Goal: Task Accomplishment & Management: Manage account settings

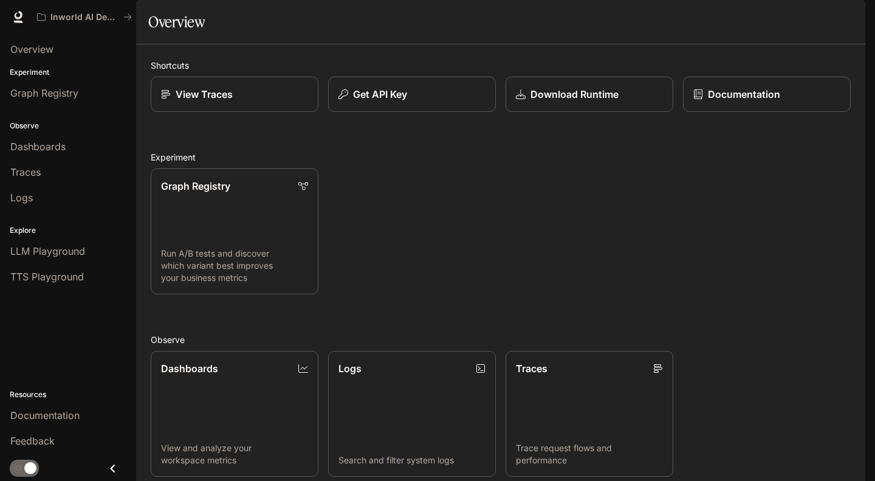
click at [847, 10] on img "button" at bounding box center [848, 17] width 17 height 17
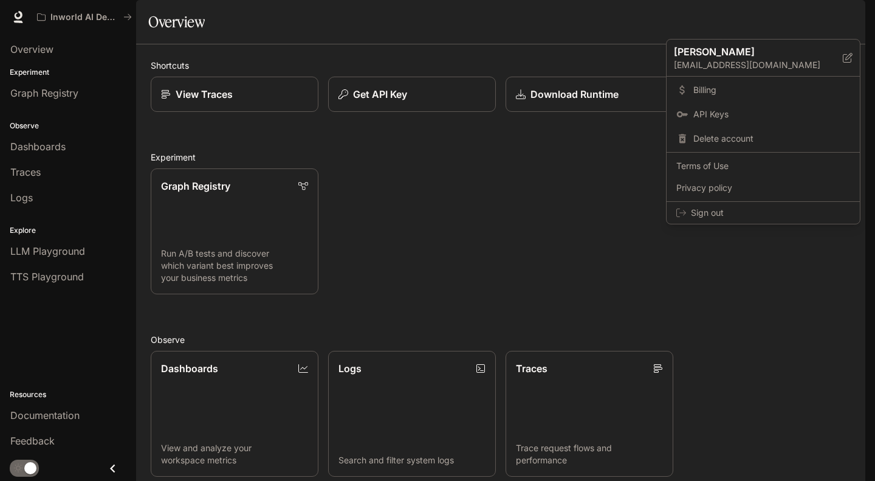
click at [716, 84] on span "Billing" at bounding box center [771, 90] width 157 height 12
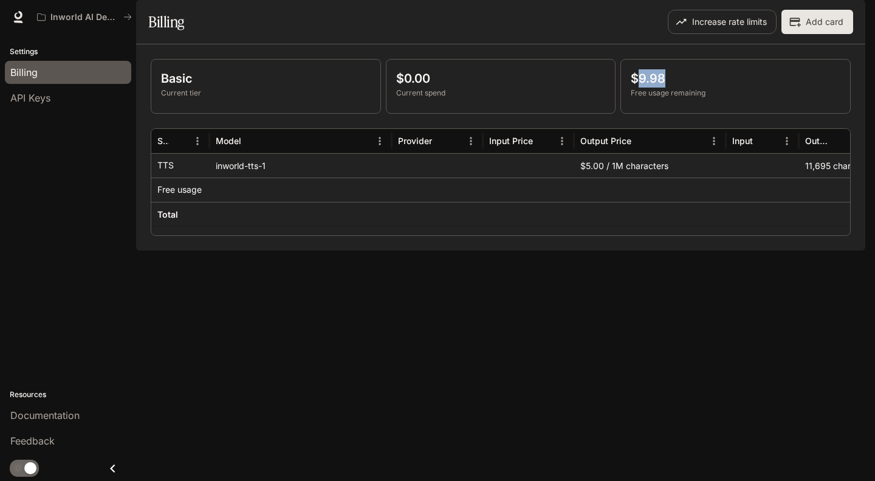
drag, startPoint x: 635, startPoint y: 109, endPoint x: 687, endPoint y: 109, distance: 51.7
click at [687, 88] on p "$9.98" at bounding box center [736, 78] width 210 height 18
drag, startPoint x: 718, startPoint y: 123, endPoint x: 644, endPoint y: 124, distance: 74.1
click at [644, 98] on p "Free usage remaining" at bounding box center [736, 93] width 210 height 11
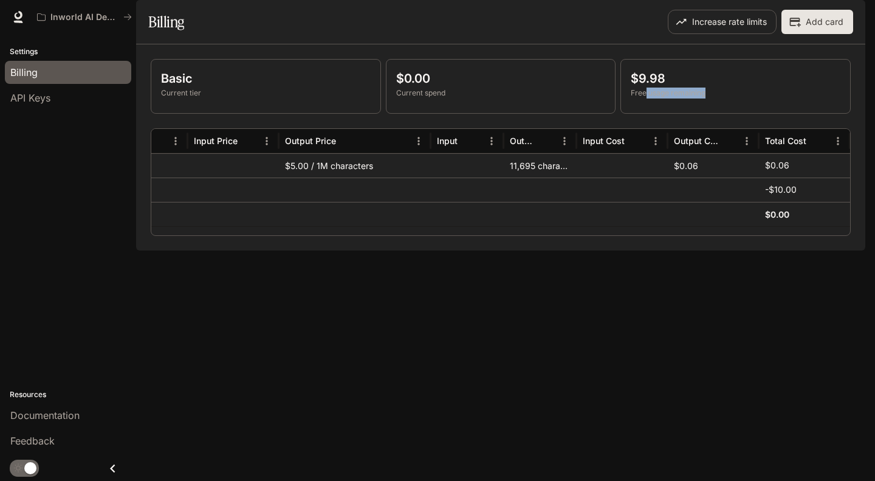
scroll to position [0, 292]
click at [558, 34] on div "Increase rate limits Add card" at bounding box center [678, 22] width 350 height 24
drag, startPoint x: 641, startPoint y: 115, endPoint x: 702, endPoint y: 109, distance: 61.7
click at [702, 88] on p "$9.98" at bounding box center [736, 78] width 210 height 18
click at [851, 16] on img "button" at bounding box center [848, 17] width 17 height 17
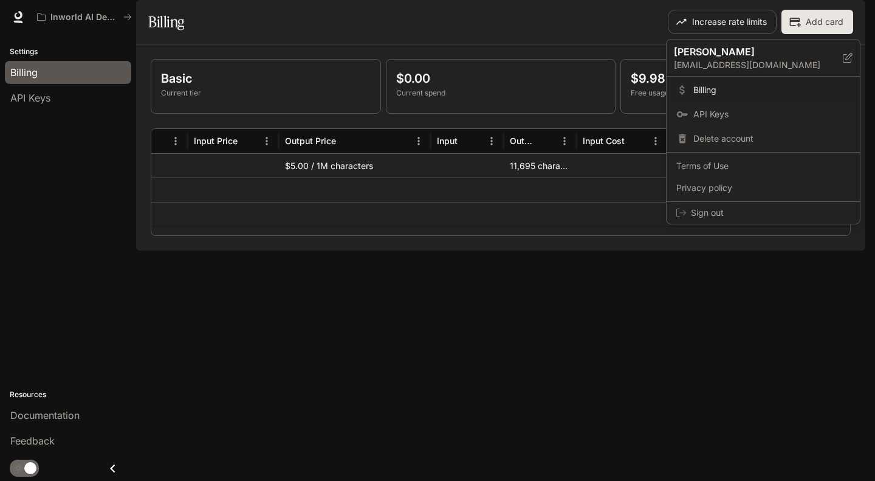
click at [600, 58] on div at bounding box center [437, 240] width 875 height 481
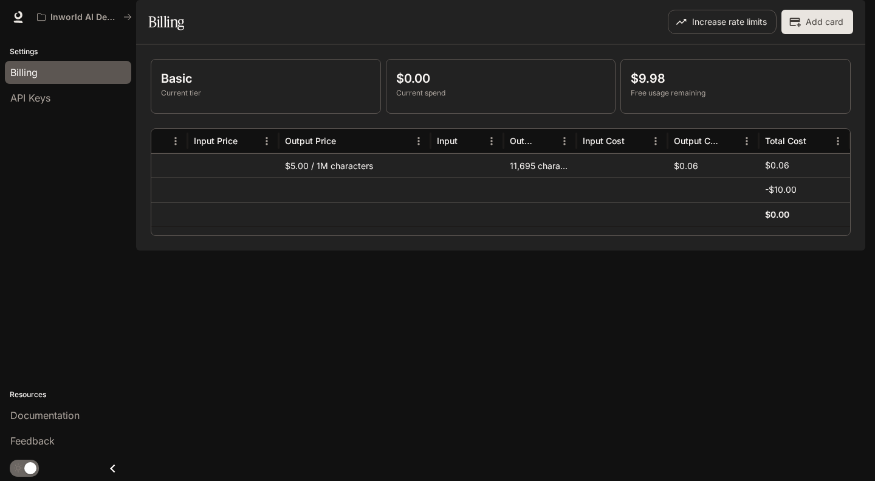
click at [568, 113] on div "$0.00 Current spend" at bounding box center [500, 86] width 229 height 53
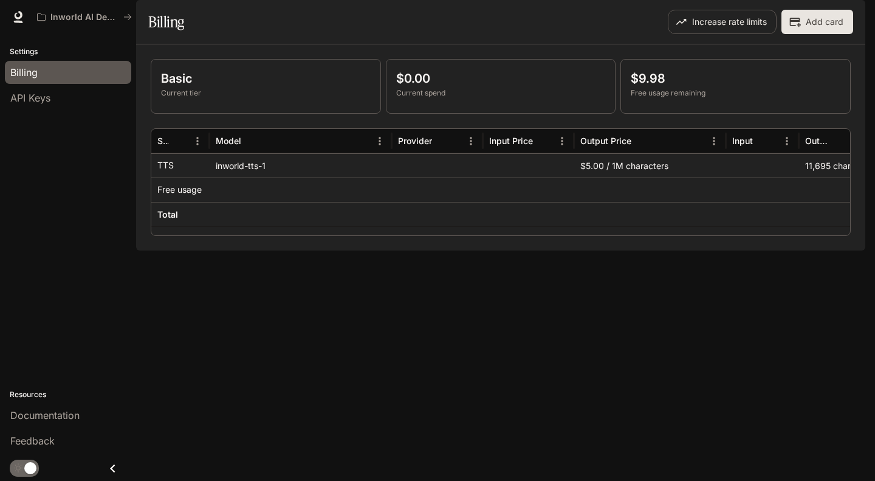
click at [403, 98] on p "Current spend" at bounding box center [501, 93] width 210 height 11
drag, startPoint x: 225, startPoint y: 210, endPoint x: 219, endPoint y: 215, distance: 6.9
click at [224, 202] on div at bounding box center [301, 189] width 182 height 24
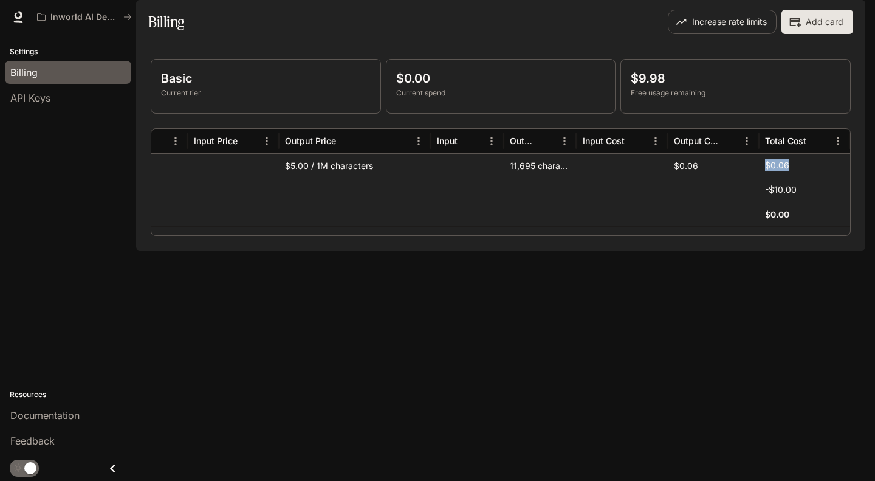
drag, startPoint x: 815, startPoint y: 197, endPoint x: 703, endPoint y: 193, distance: 112.5
click at [703, 177] on div "inworld-tts-1 $5.00 / 1M characters 11,695 characters $0.06 $0.06" at bounding box center [353, 165] width 994 height 24
click at [703, 177] on div "$0.06" at bounding box center [713, 165] width 91 height 24
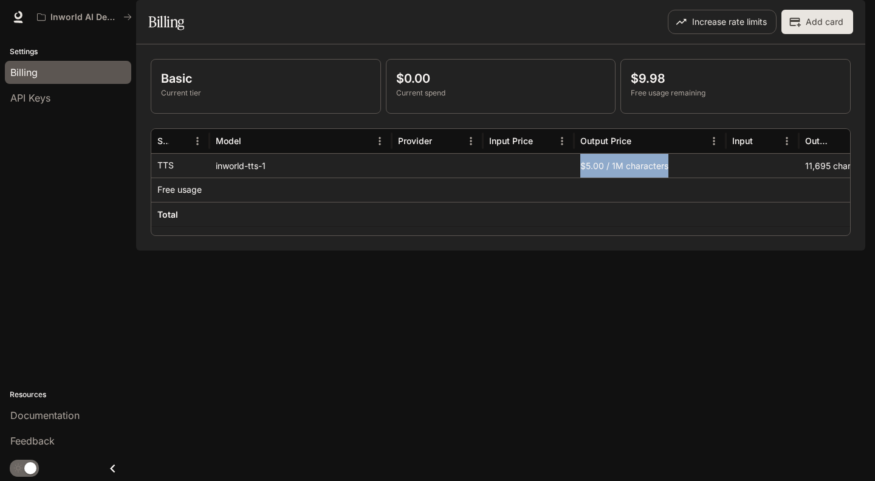
drag, startPoint x: 576, startPoint y: 205, endPoint x: 692, endPoint y: 210, distance: 115.6
click at [674, 177] on div "$5.00 / 1M characters" at bounding box center [650, 165] width 152 height 24
click at [70, 100] on div "API Keys" at bounding box center [67, 98] width 115 height 15
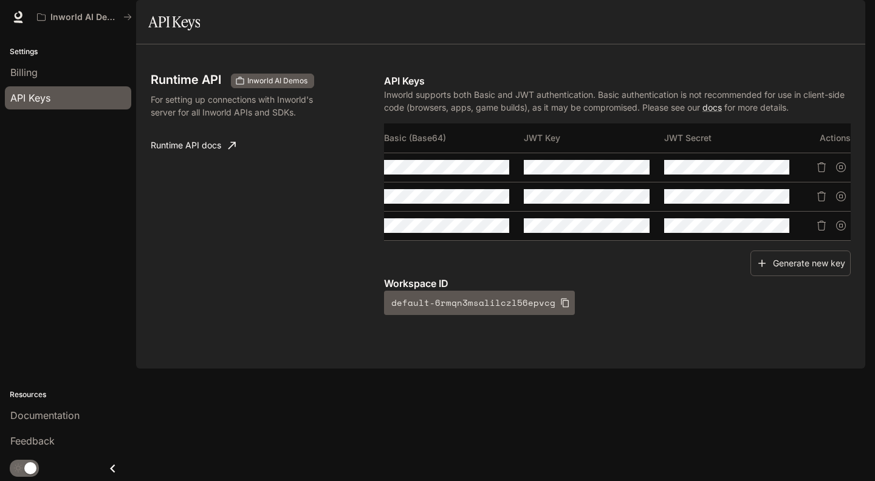
click at [0, 0] on icon "button" at bounding box center [0, 0] width 0 height 0
click at [327, 193] on div "Runtime API Inworld AI Demos For setting up connections with Inworld's server f…" at bounding box center [501, 206] width 700 height 295
click at [472, 44] on section "API Keys" at bounding box center [500, 22] width 729 height 44
drag, startPoint x: 591, startPoint y: 44, endPoint x: 597, endPoint y: 22, distance: 22.1
click at [592, 43] on section "API Keys" at bounding box center [500, 22] width 729 height 44
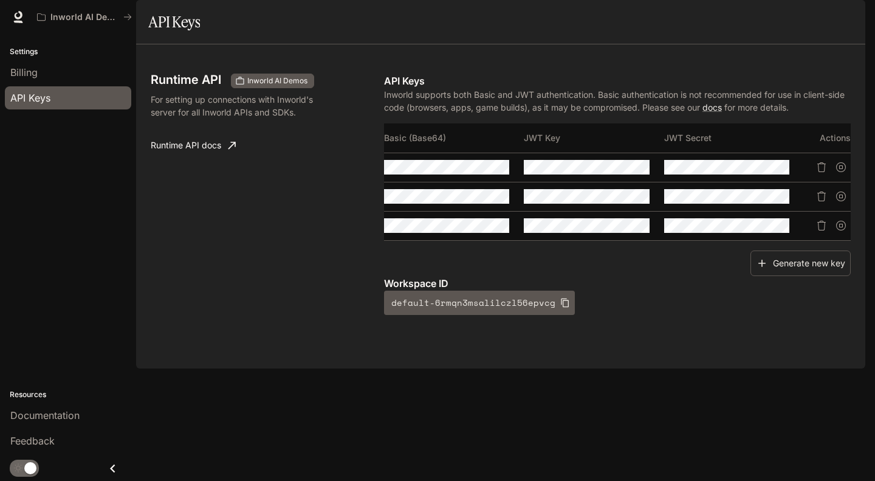
click at [115, 468] on icon "Close drawer" at bounding box center [113, 468] width 16 height 16
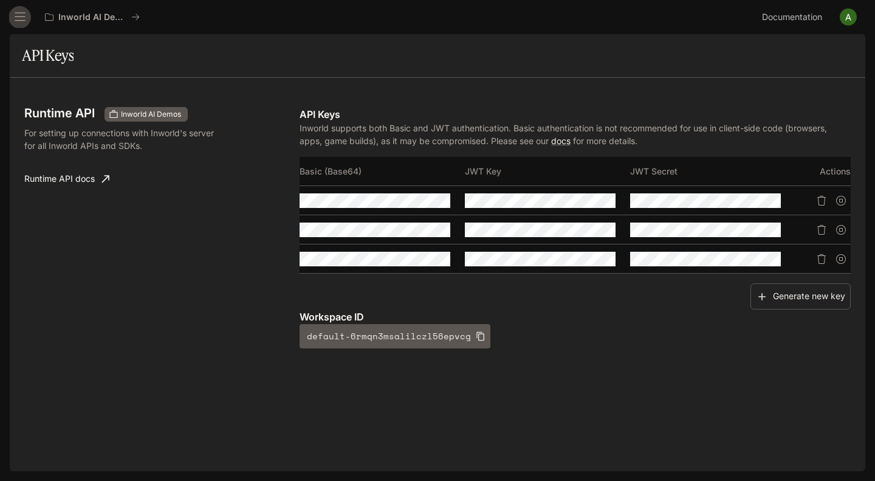
click at [22, 18] on icon "open drawer" at bounding box center [20, 17] width 12 height 12
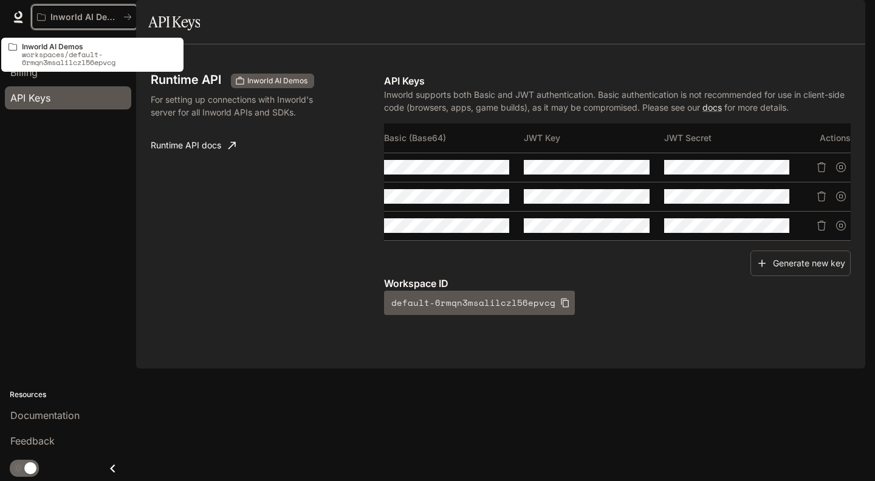
click at [111, 19] on p "Inworld AI Demos" at bounding box center [84, 17] width 68 height 10
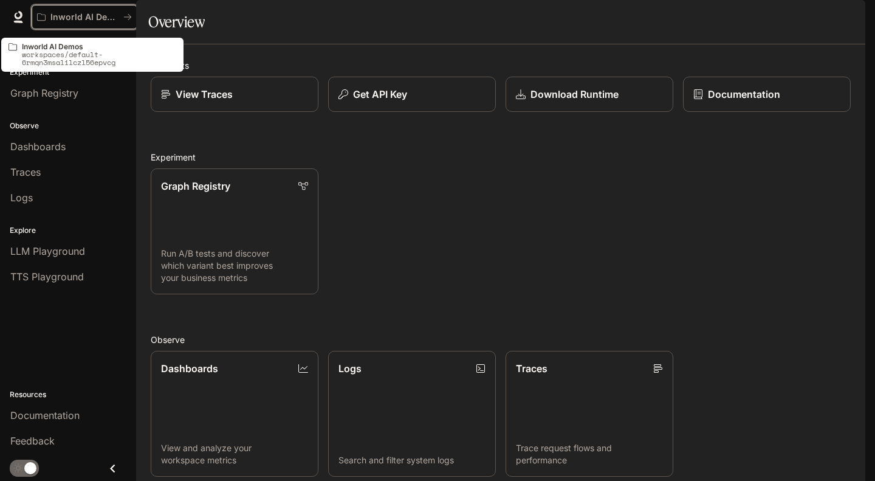
click at [101, 15] on p "Inworld AI Demos" at bounding box center [84, 17] width 68 height 10
click at [127, 16] on icon "All workspaces" at bounding box center [127, 17] width 9 height 9
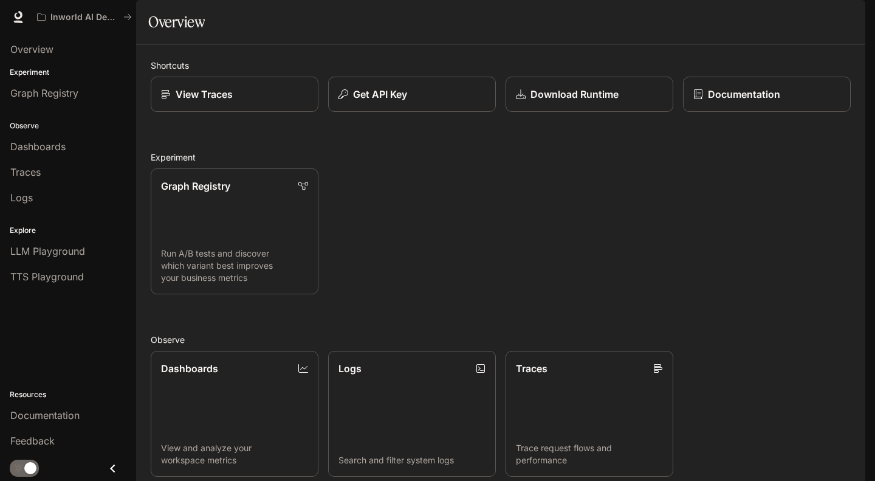
click at [50, 149] on span "Dashboards" at bounding box center [37, 146] width 55 height 15
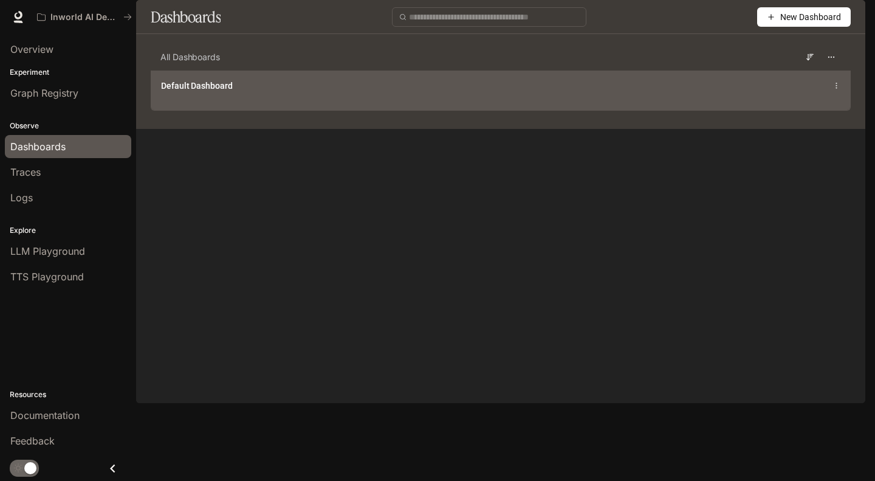
click at [223, 92] on span "Default Dashboard" at bounding box center [197, 86] width 72 height 12
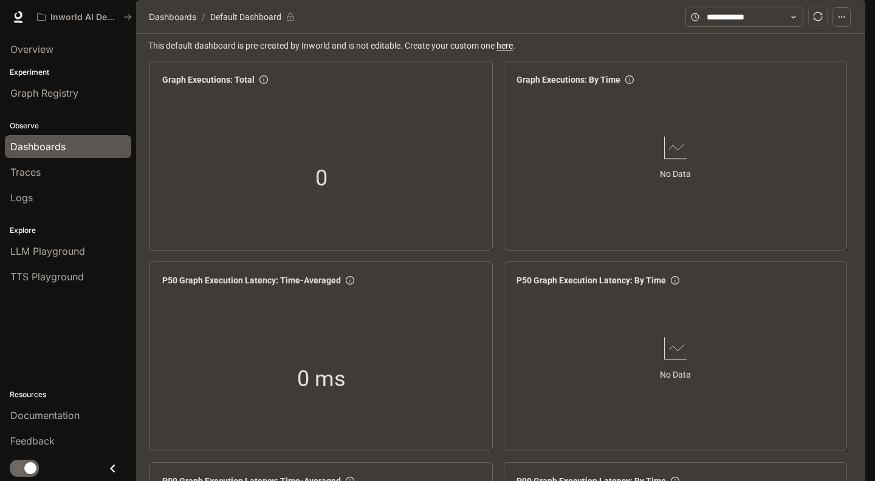
click at [50, 173] on div "Traces" at bounding box center [67, 172] width 115 height 15
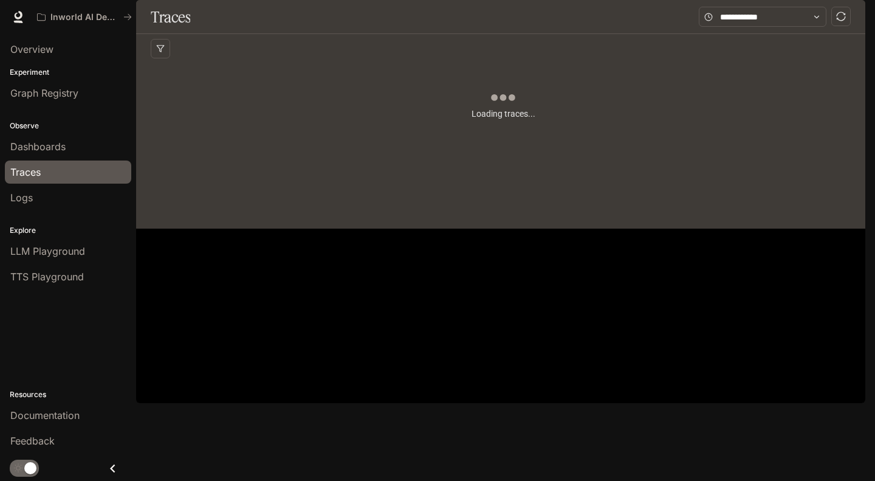
click at [24, 199] on span "Logs" at bounding box center [21, 197] width 22 height 15
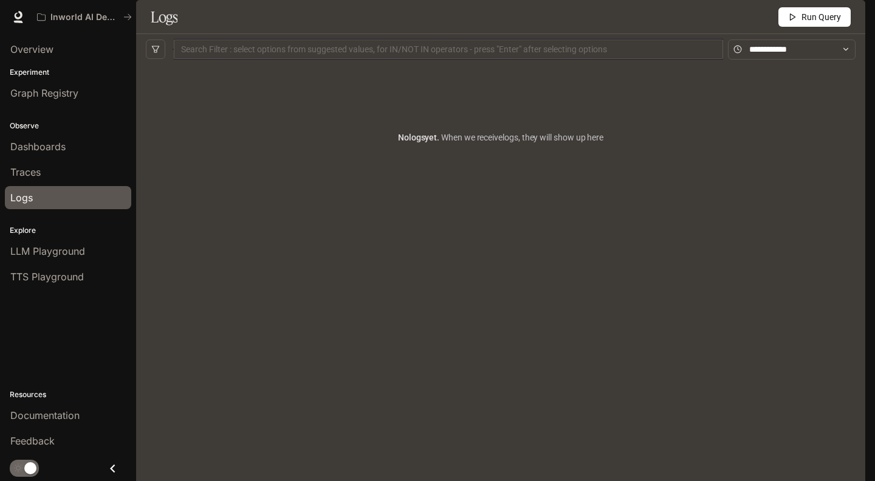
click at [50, 274] on span "TTS Playground" at bounding box center [47, 276] width 74 height 15
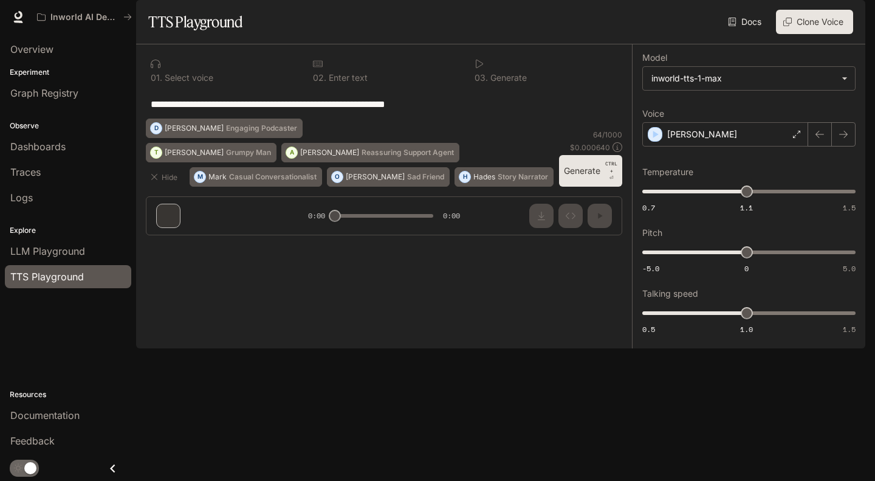
click at [52, 95] on span "Graph Registry" at bounding box center [44, 93] width 68 height 15
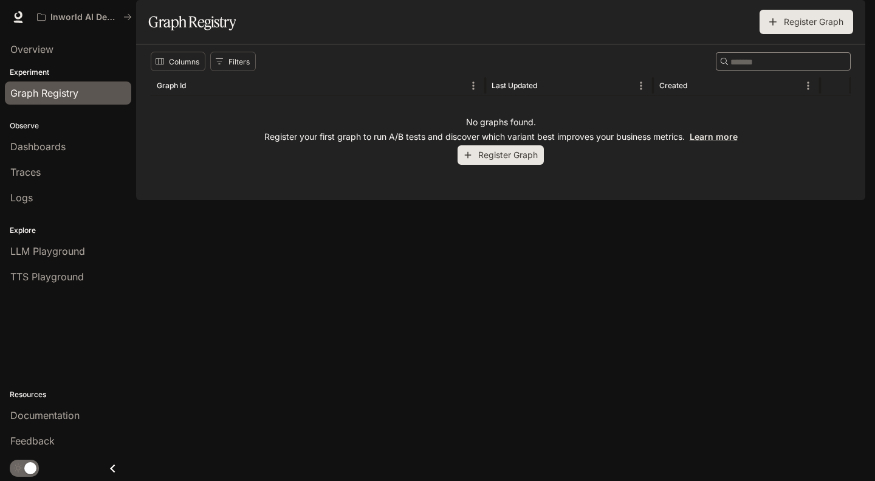
drag, startPoint x: 512, startPoint y: 188, endPoint x: 349, endPoint y: 230, distance: 168.0
click at [337, 200] on div "Columns Filters ​ Graph Id Last Updated Created No graphs found. Register your …" at bounding box center [500, 122] width 729 height 156
click at [828, 34] on button "Register Graph" at bounding box center [807, 22] width 94 height 24
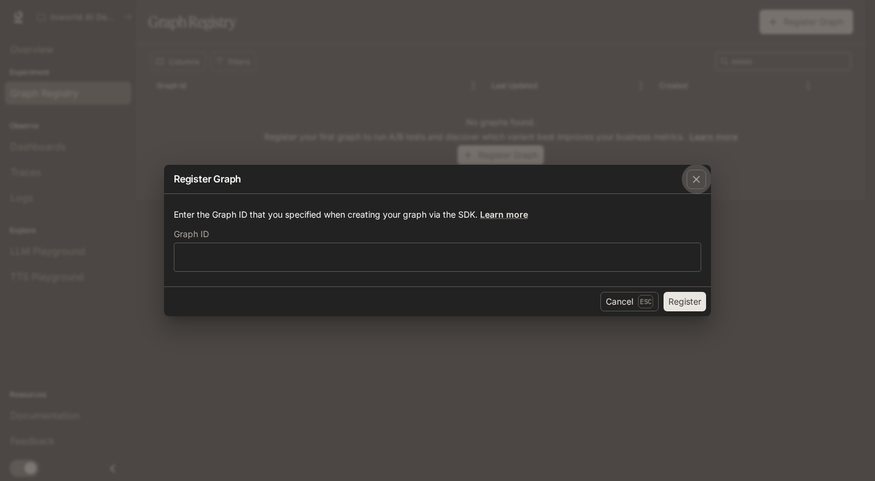
click at [695, 176] on icon "button" at bounding box center [696, 179] width 12 height 12
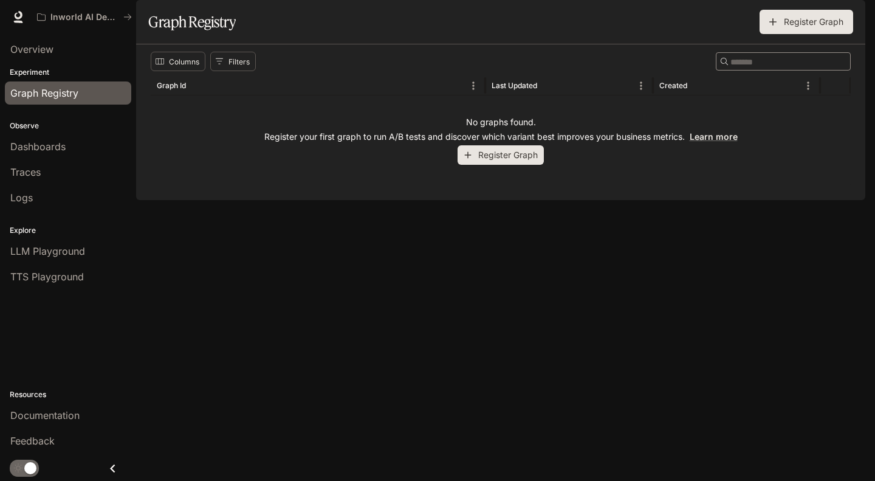
click at [842, 15] on img "button" at bounding box center [848, 17] width 17 height 17
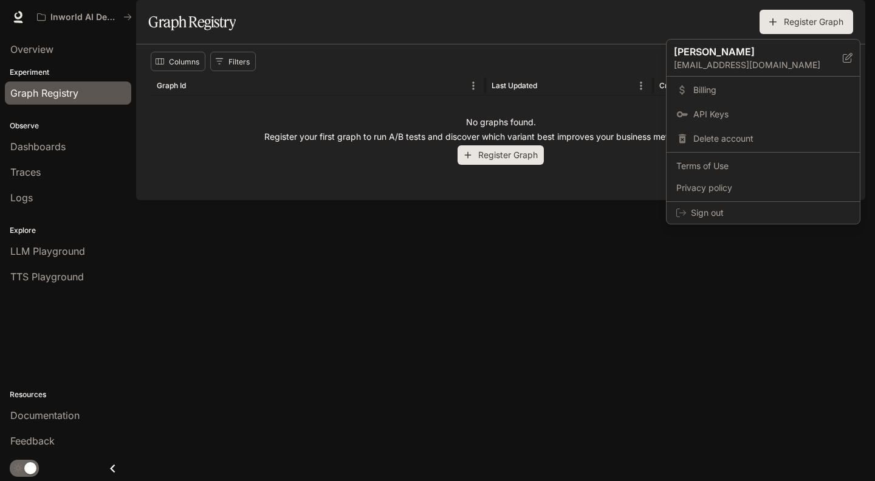
click at [732, 93] on span "Billing" at bounding box center [771, 90] width 157 height 12
